Goal: Information Seeking & Learning: Check status

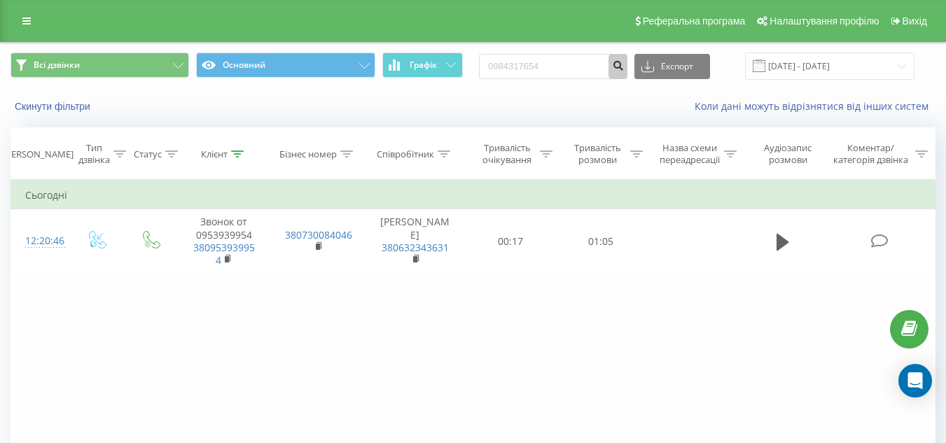
type input "0984317654"
click at [624, 66] on button "submit" at bounding box center [617, 66] width 19 height 25
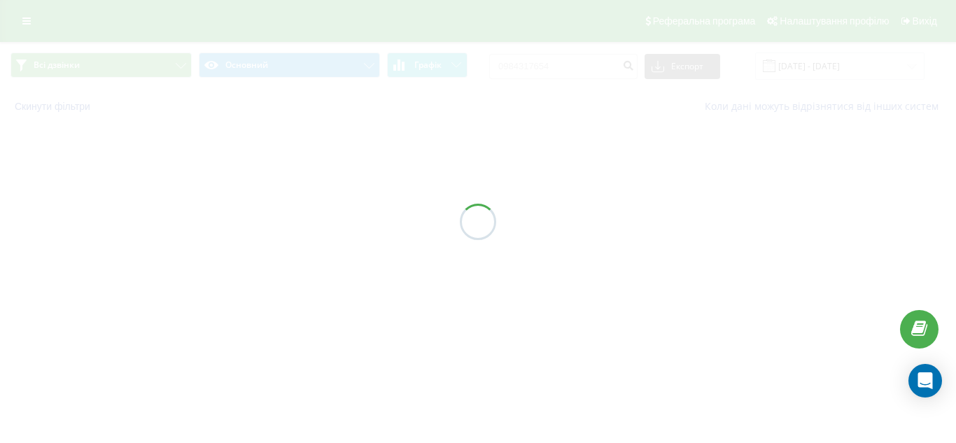
drag, startPoint x: 725, startPoint y: 272, endPoint x: 709, endPoint y: 213, distance: 61.0
click at [709, 213] on div at bounding box center [478, 221] width 956 height 443
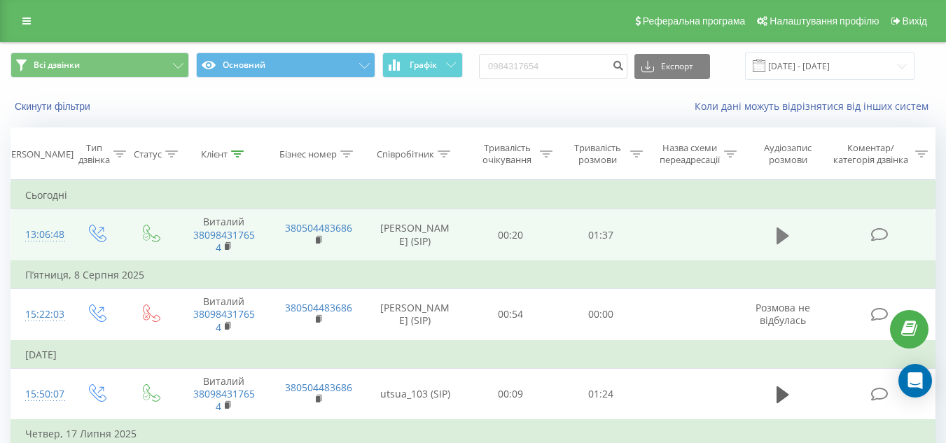
click at [791, 231] on button at bounding box center [782, 235] width 21 height 21
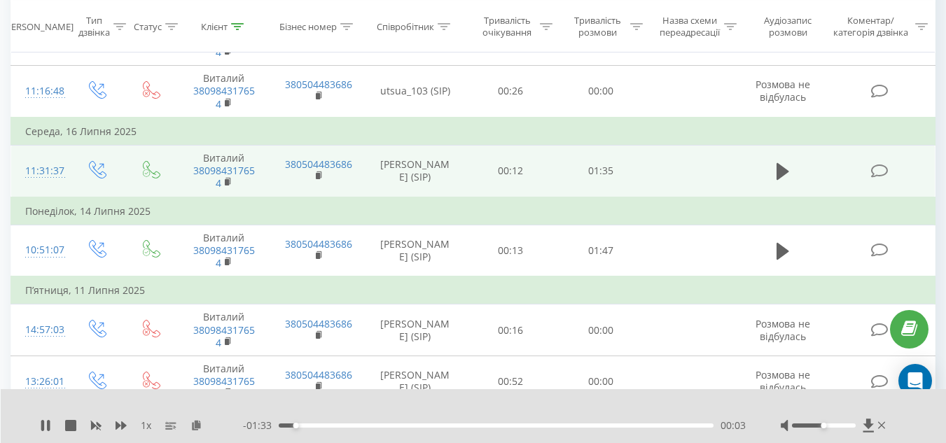
scroll to position [435, 0]
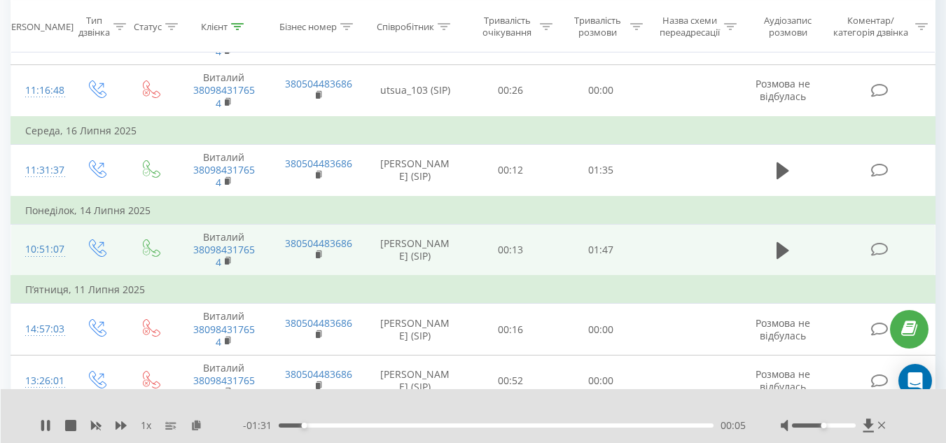
click at [774, 276] on td at bounding box center [783, 250] width 87 height 52
click at [781, 259] on icon at bounding box center [782, 250] width 13 height 17
click at [130, 426] on div "1 x" at bounding box center [141, 426] width 203 height 14
click at [125, 424] on icon at bounding box center [121, 425] width 11 height 11
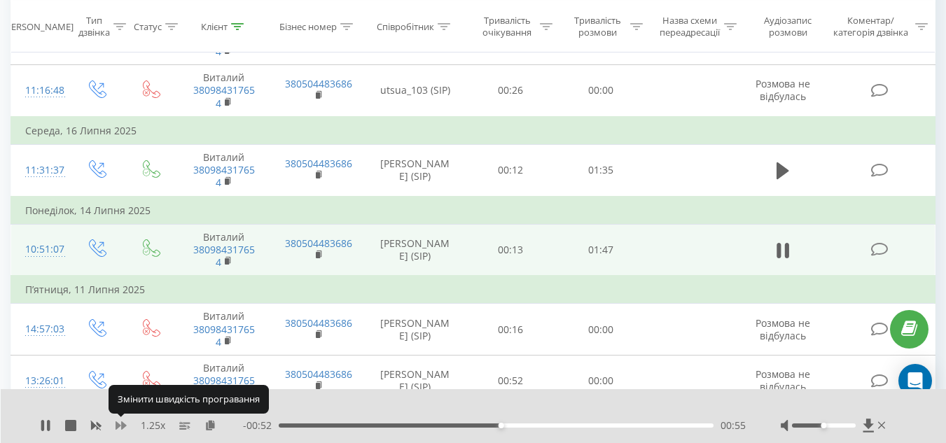
click at [125, 424] on icon at bounding box center [121, 425] width 11 height 11
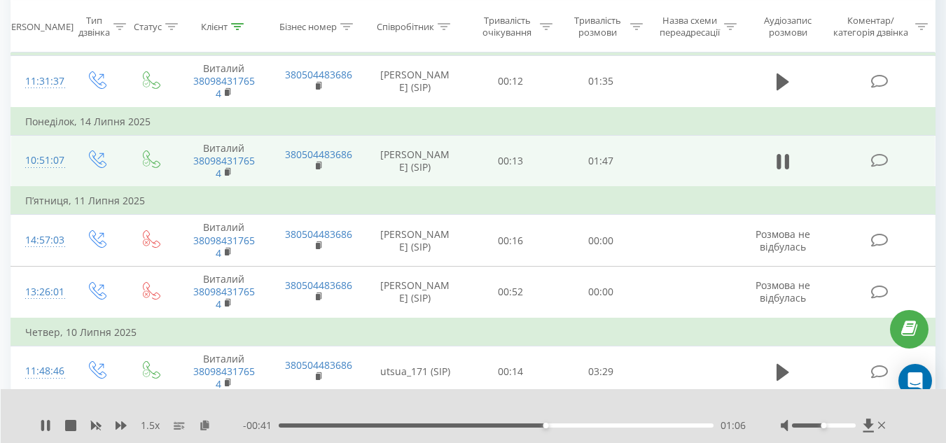
scroll to position [524, 0]
click at [49, 431] on icon at bounding box center [48, 425] width 3 height 11
